Goal: Find specific page/section

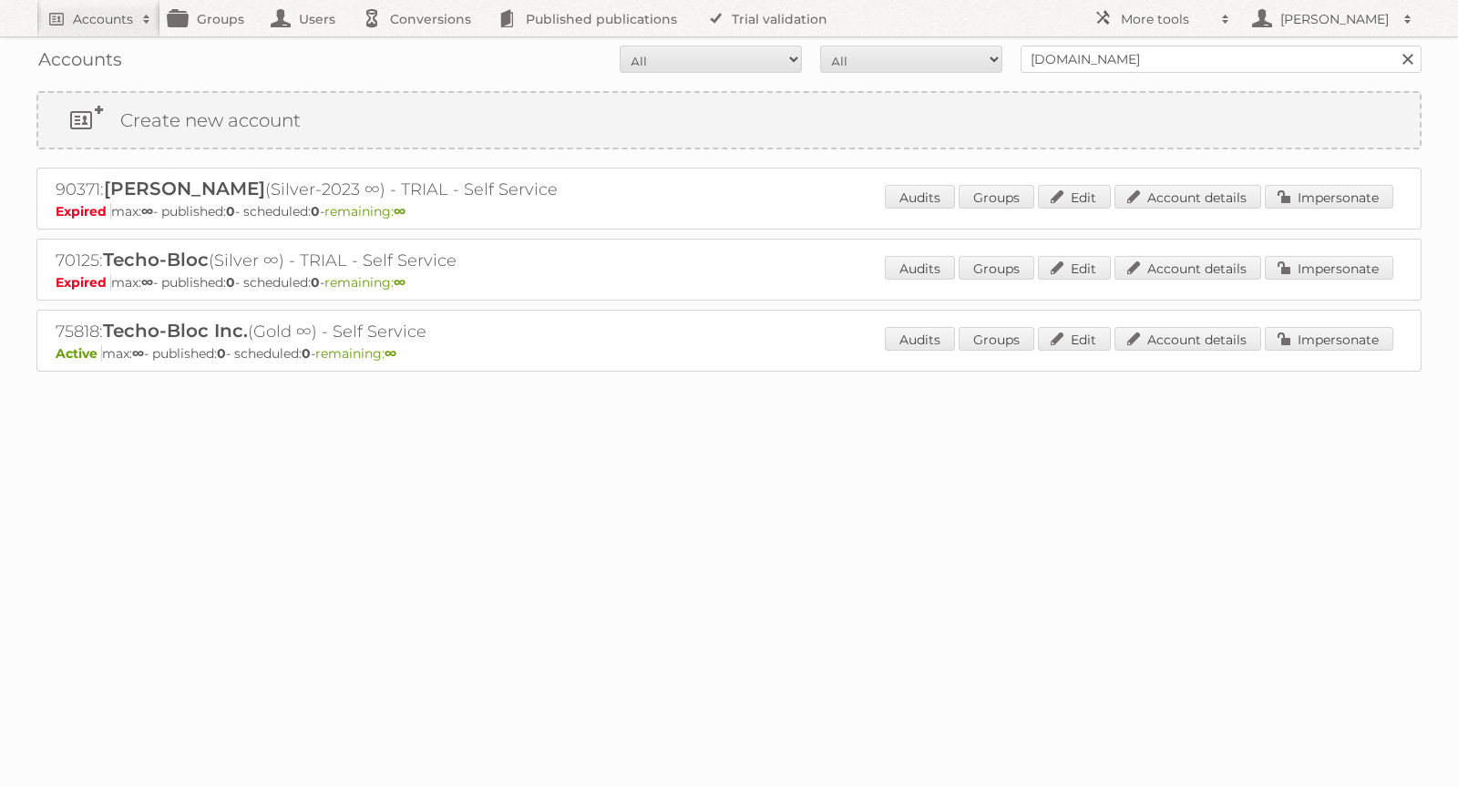
click at [1193, 345] on div "Audits Groups Edit Account details Impersonate" at bounding box center [1139, 340] width 508 height 27
click at [1193, 336] on link "Account details" at bounding box center [1187, 339] width 147 height 24
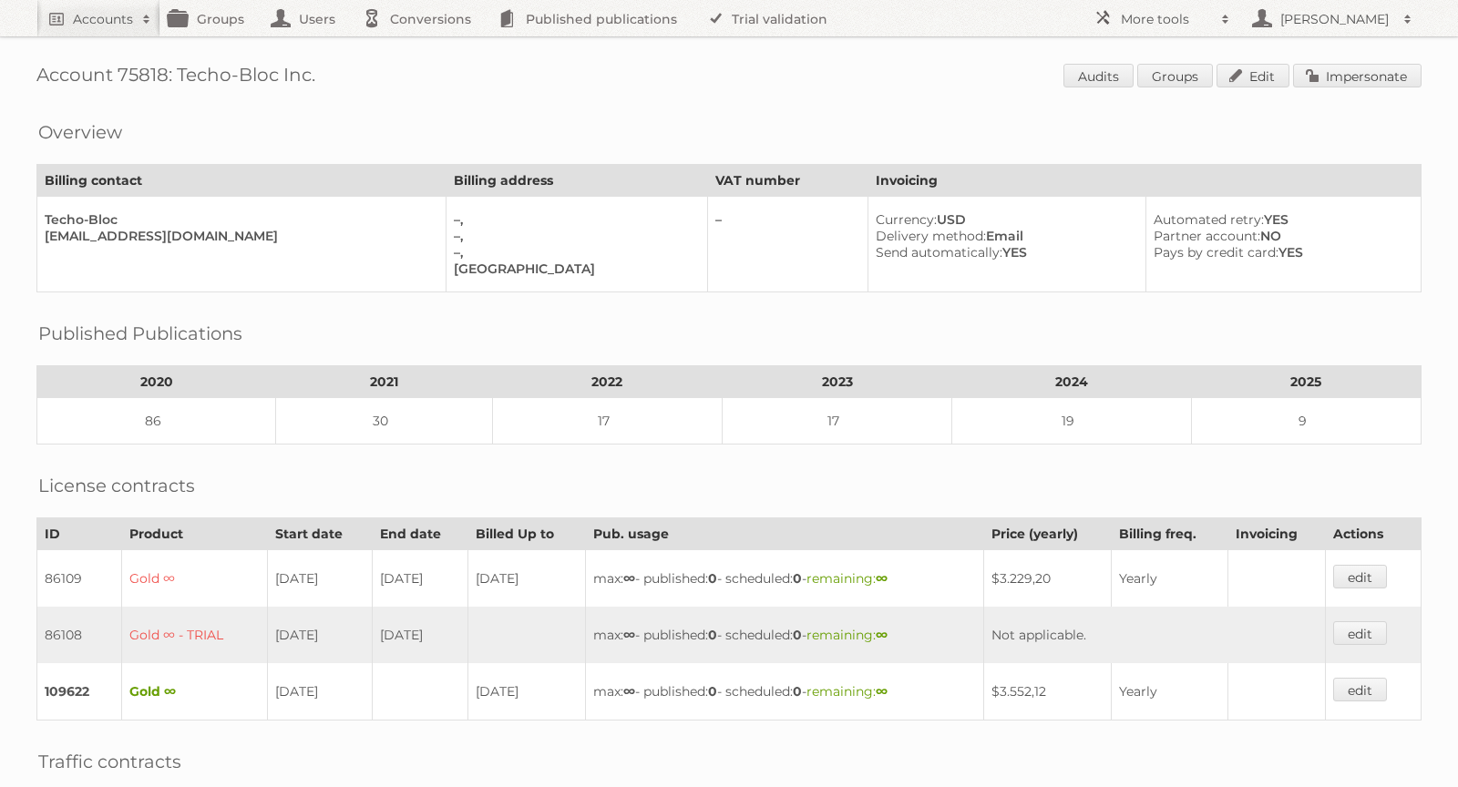
drag, startPoint x: 317, startPoint y: 80, endPoint x: 179, endPoint y: 81, distance: 138.5
click at [179, 81] on h1 "Account 75818: Techo-Bloc Inc. Audits Groups Edit Impersonate" at bounding box center [728, 77] width 1385 height 27
copy h1 "Techo-Bloc Inc."
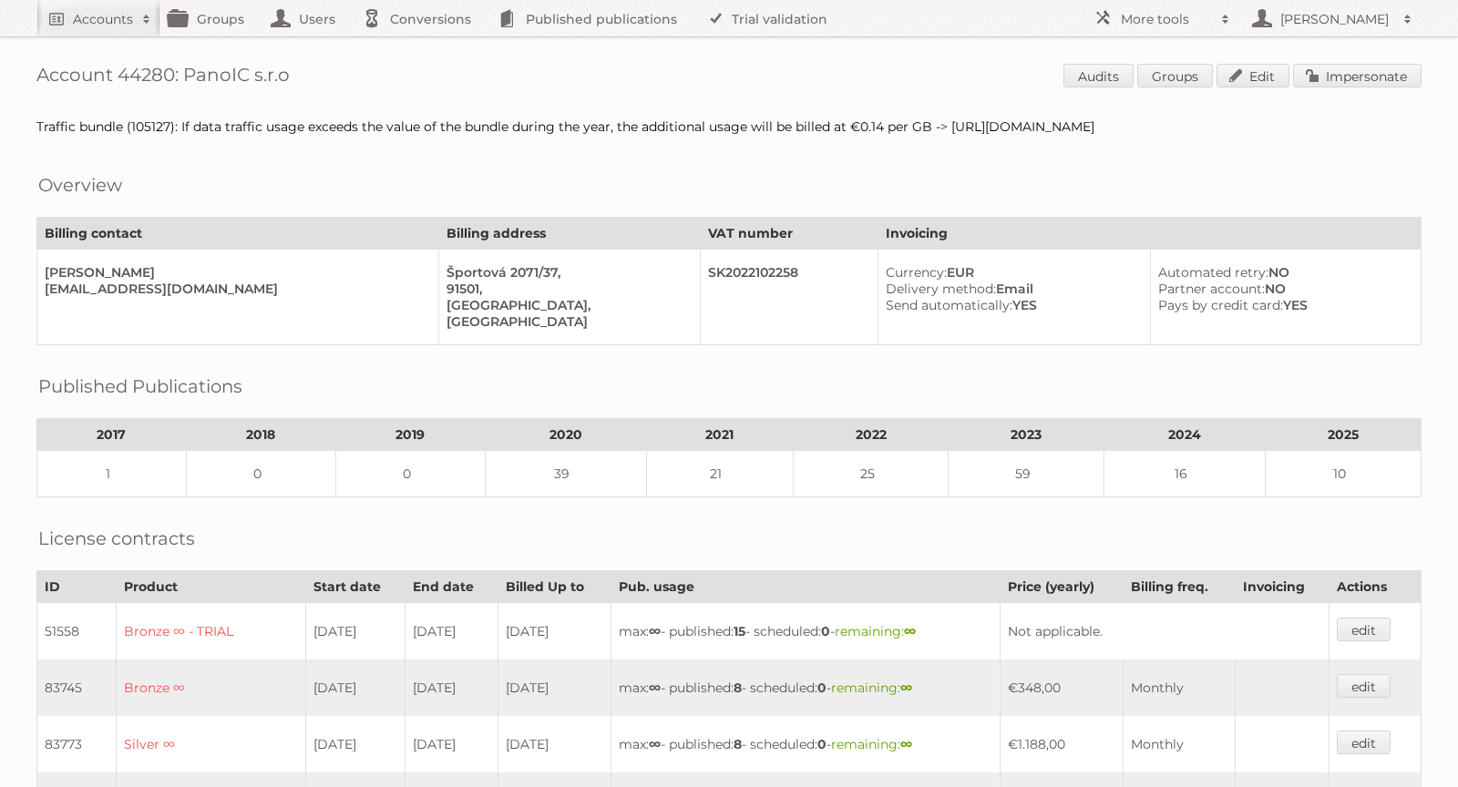
drag, startPoint x: 306, startPoint y: 86, endPoint x: 43, endPoint y: 91, distance: 263.3
click at [43, 77] on h1 "Account 44280: PanoIC s.r.o Audits Groups Edit Impersonate" at bounding box center [728, 77] width 1385 height 27
copy h1 "Account 44280: PanoIC s.r.o"
